Goal: Task Accomplishment & Management: Use online tool/utility

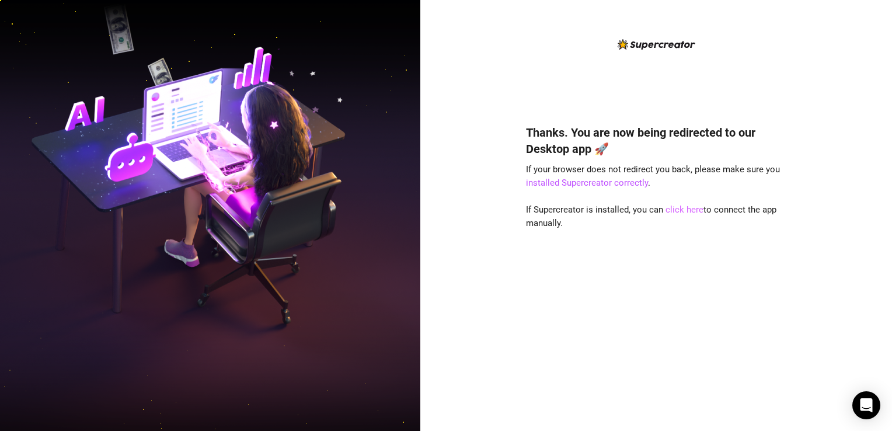
click at [679, 211] on link "click here" at bounding box center [684, 209] width 38 height 11
click at [678, 214] on link "click here" at bounding box center [684, 209] width 38 height 11
click at [687, 212] on link "click here" at bounding box center [684, 209] width 38 height 11
click at [675, 211] on link "click here" at bounding box center [684, 209] width 38 height 11
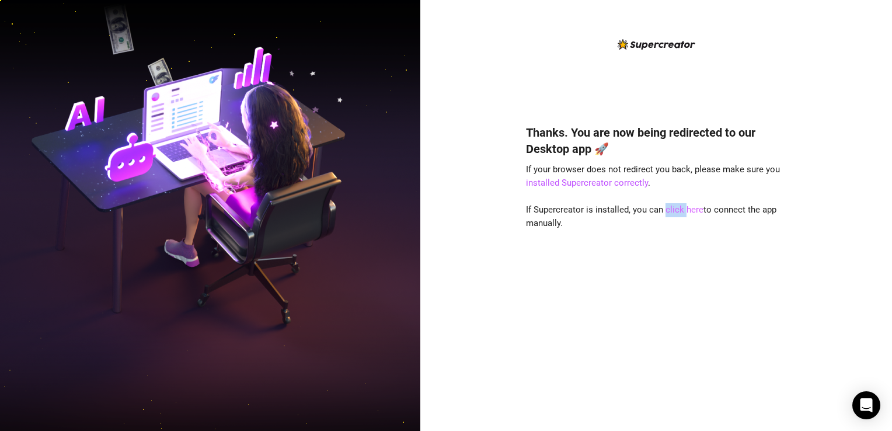
click at [675, 211] on link "click here" at bounding box center [684, 209] width 38 height 11
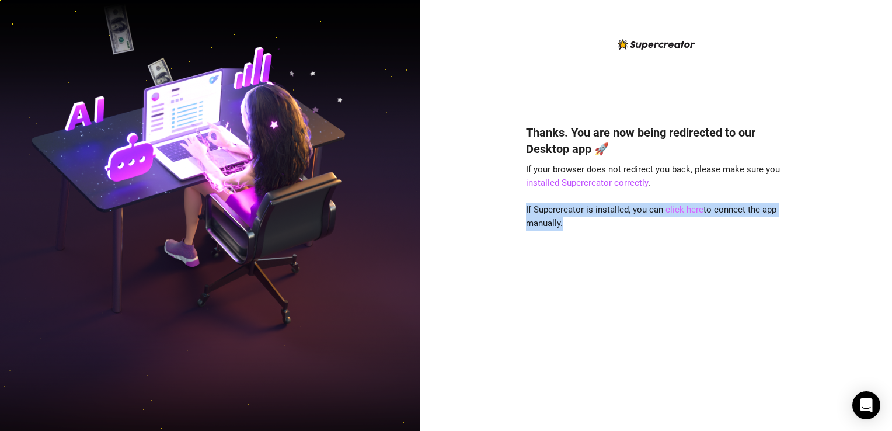
click at [675, 211] on link "click here" at bounding box center [684, 209] width 38 height 11
drag, startPoint x: 675, startPoint y: 211, endPoint x: 660, endPoint y: 235, distance: 28.7
click at [660, 235] on div "Thanks. You are now being redirected to our Desktop app 🚀 If your browser does …" at bounding box center [656, 261] width 260 height 304
drag, startPoint x: 723, startPoint y: 250, endPoint x: 717, endPoint y: 248, distance: 6.7
click at [721, 250] on div "Thanks. You are now being redirected to our Desktop app 🚀 If your browser does …" at bounding box center [656, 261] width 260 height 304
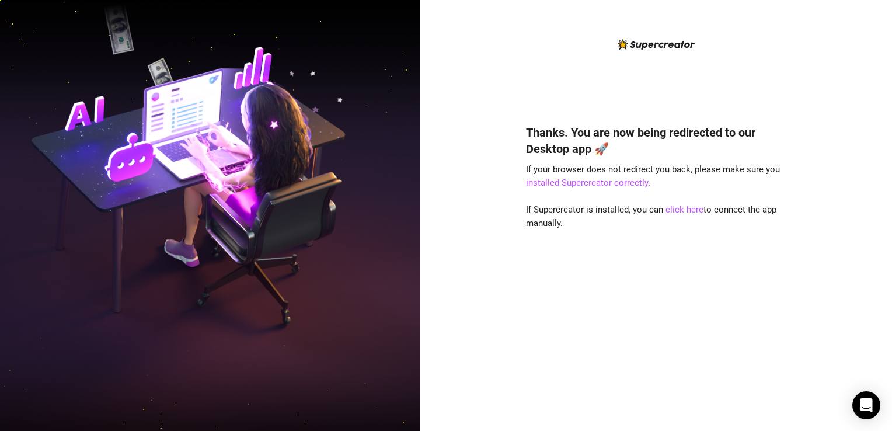
click at [686, 190] on div "Thanks. You are now being redirected to our Desktop app 🚀 If your browser does …" at bounding box center [656, 261] width 260 height 304
click at [680, 225] on div "Thanks. You are now being redirected to our Desktop app 🚀 If your browser does …" at bounding box center [656, 261] width 260 height 304
click at [681, 214] on link "click here" at bounding box center [684, 209] width 38 height 11
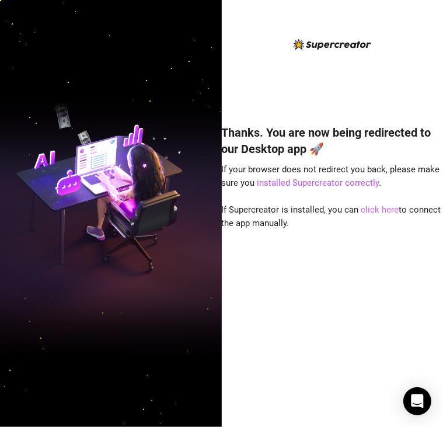
drag, startPoint x: 377, startPoint y: 207, endPoint x: 369, endPoint y: 207, distance: 8.2
click at [377, 207] on link "click here" at bounding box center [380, 209] width 38 height 11
click at [380, 211] on link "click here" at bounding box center [380, 209] width 38 height 11
click at [379, 211] on link "click here" at bounding box center [380, 209] width 38 height 11
drag, startPoint x: 379, startPoint y: 211, endPoint x: 369, endPoint y: 209, distance: 10.7
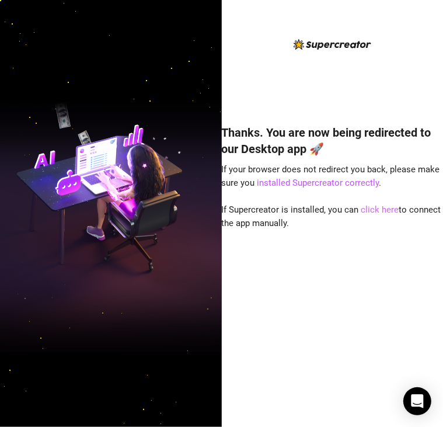
click at [369, 209] on link "click here" at bounding box center [380, 209] width 38 height 11
click at [369, 208] on link "click here" at bounding box center [380, 209] width 38 height 11
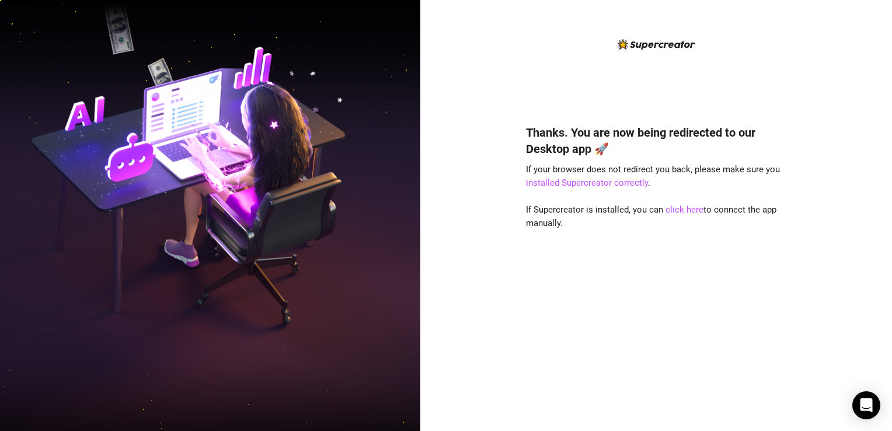
click at [750, 334] on div "Thanks. You are now being redirected to our Desktop app 🚀 If your browser does …" at bounding box center [656, 261] width 260 height 304
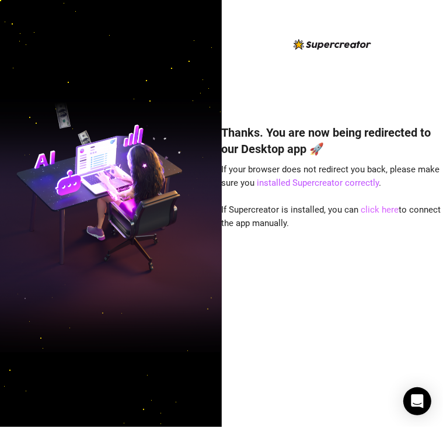
click at [384, 211] on link "click here" at bounding box center [380, 209] width 38 height 11
click at [278, 372] on div "Thanks. You are now being redirected to our Desktop app 🚀 If your browser does …" at bounding box center [333, 258] width 222 height 299
drag, startPoint x: 373, startPoint y: 203, endPoint x: 371, endPoint y: 225, distance: 22.8
click at [371, 229] on div "Thanks. You are now being redirected to our Desktop app 🚀 If your browser does …" at bounding box center [333, 258] width 222 height 299
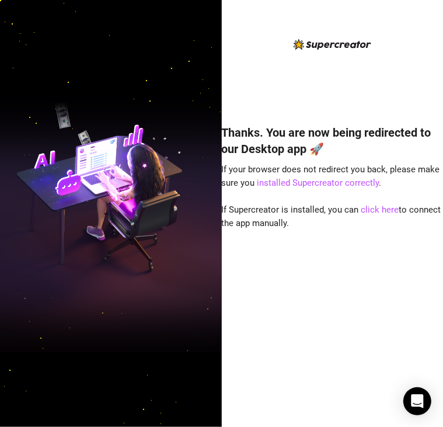
click at [265, 362] on div "Thanks. You are now being redirected to our Desktop app 🚀 If your browser does …" at bounding box center [333, 258] width 222 height 299
click at [102, 306] on img at bounding box center [111, 214] width 222 height 278
